Goal: Information Seeking & Learning: Learn about a topic

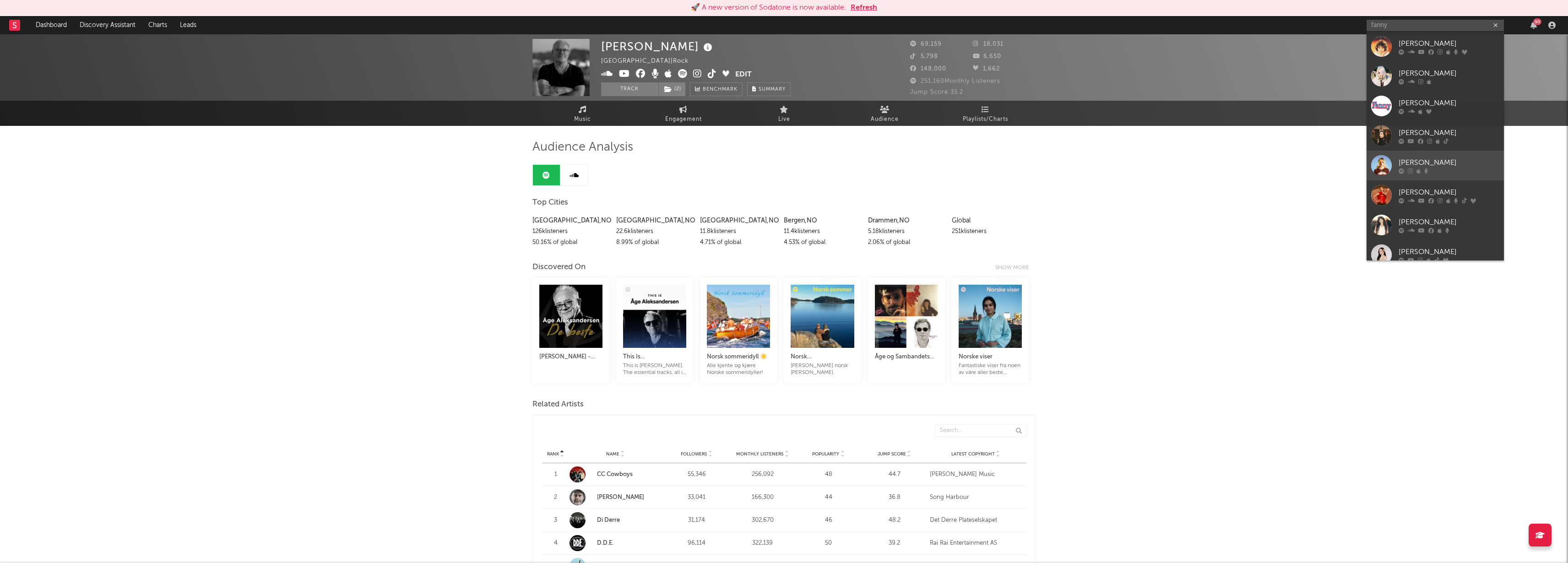
type input "fanny"
click at [1428, 163] on div "[PERSON_NAME]" at bounding box center [1449, 163] width 101 height 11
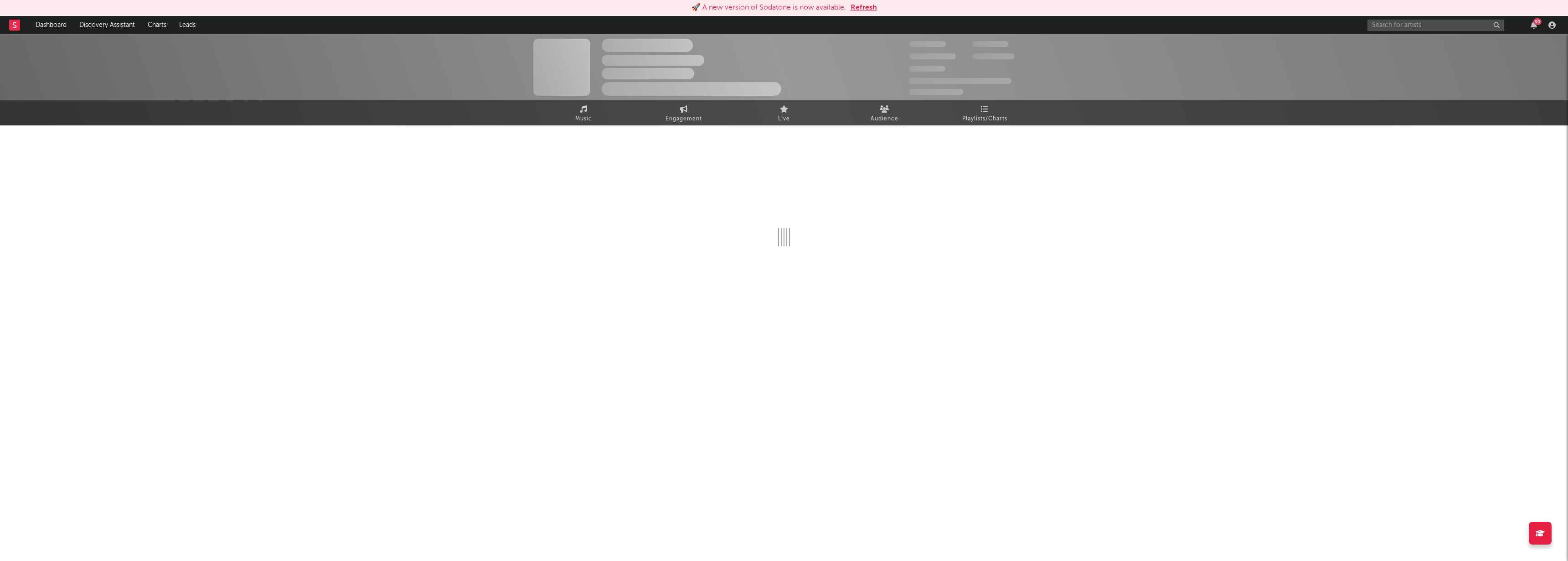
select select "1w"
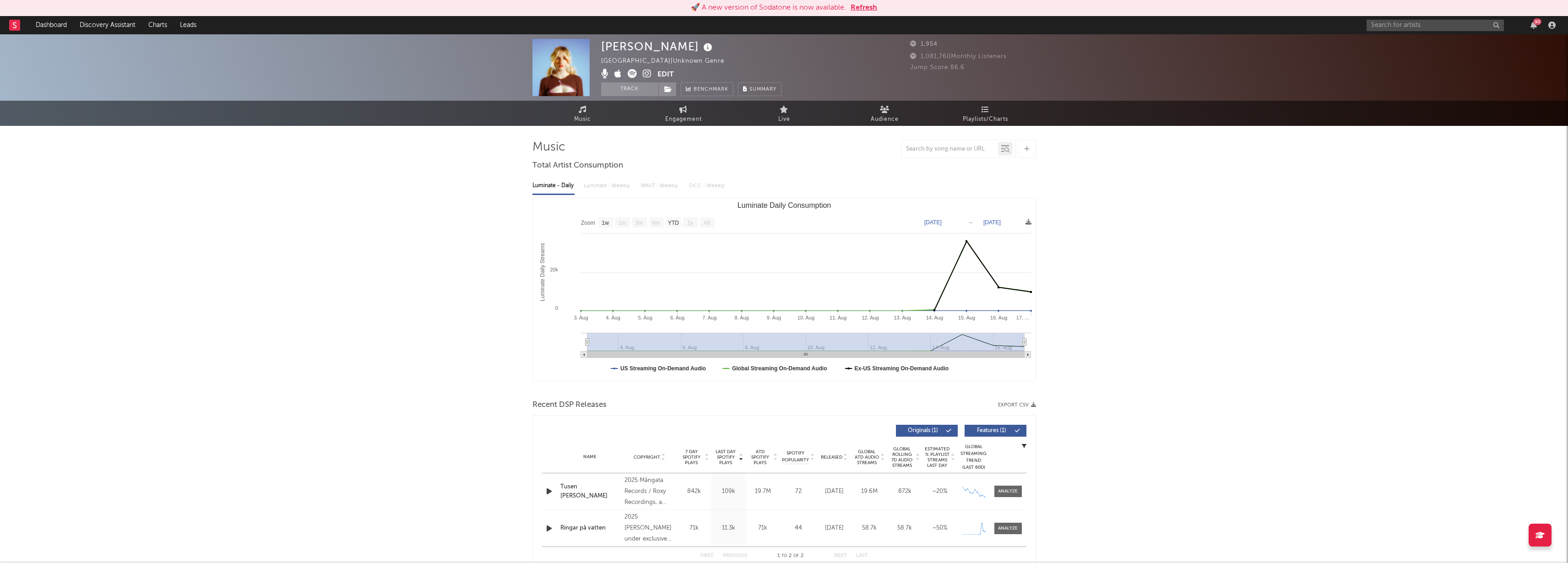
click at [873, 10] on button "Refresh" at bounding box center [863, 8] width 26 height 11
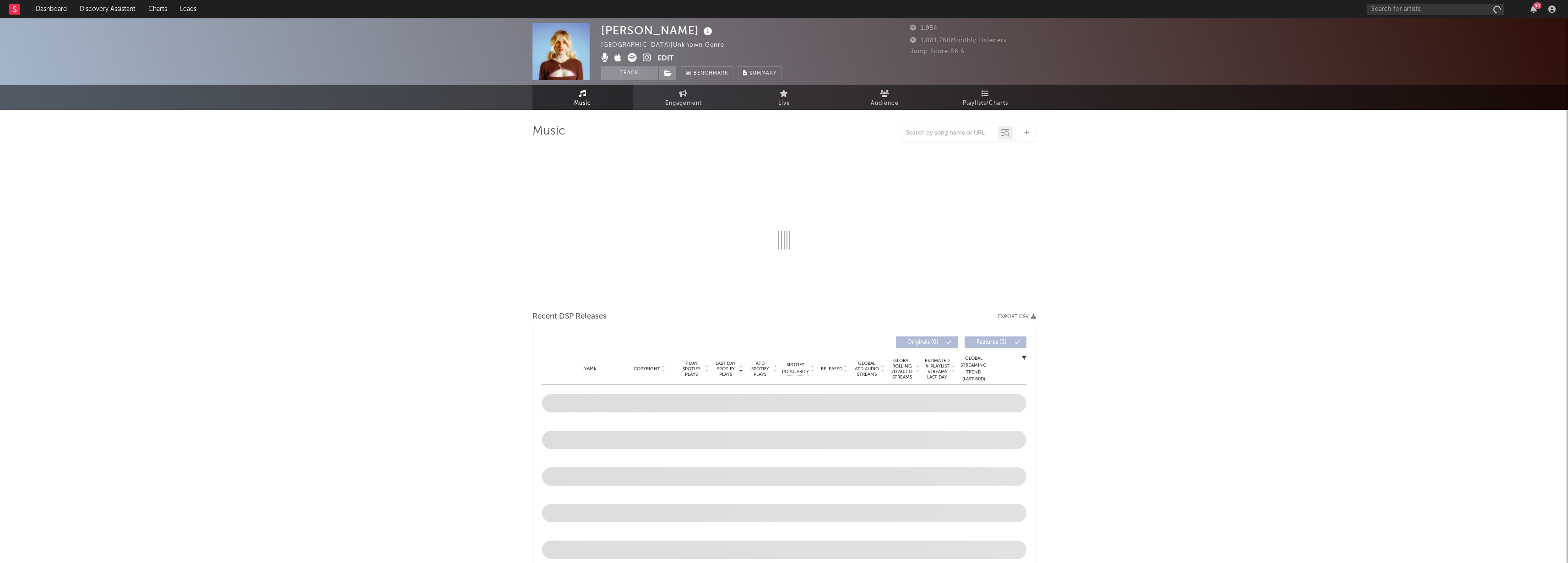
select select "1w"
